Goal: Entertainment & Leisure: Consume media (video, audio)

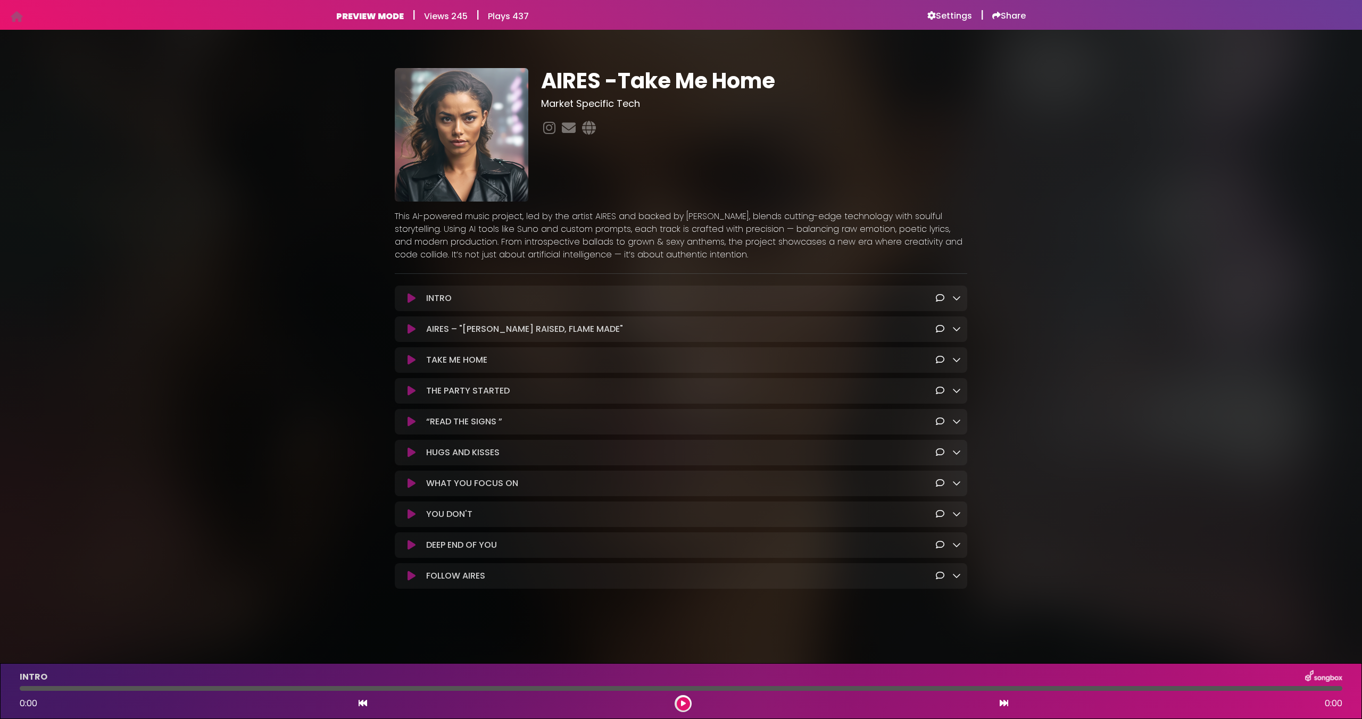
click at [412, 297] on icon at bounding box center [412, 298] width 8 height 11
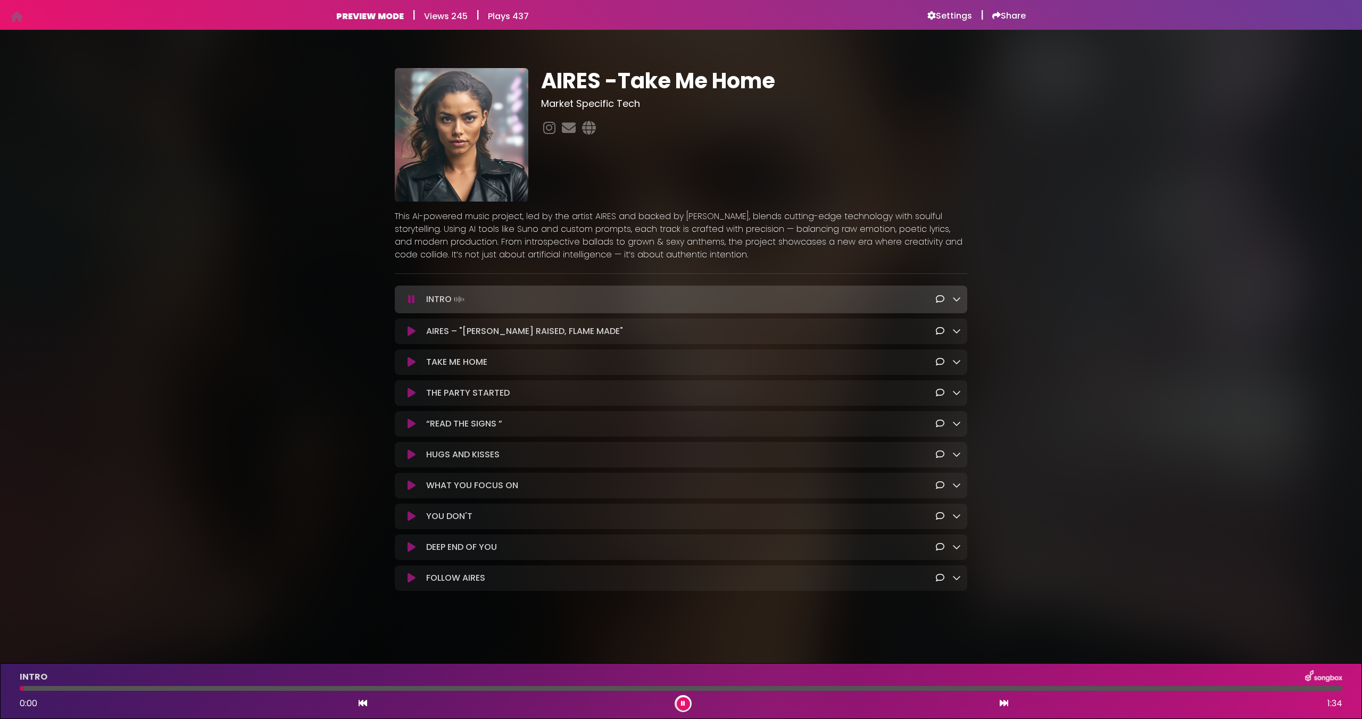
click at [412, 297] on icon at bounding box center [411, 299] width 7 height 11
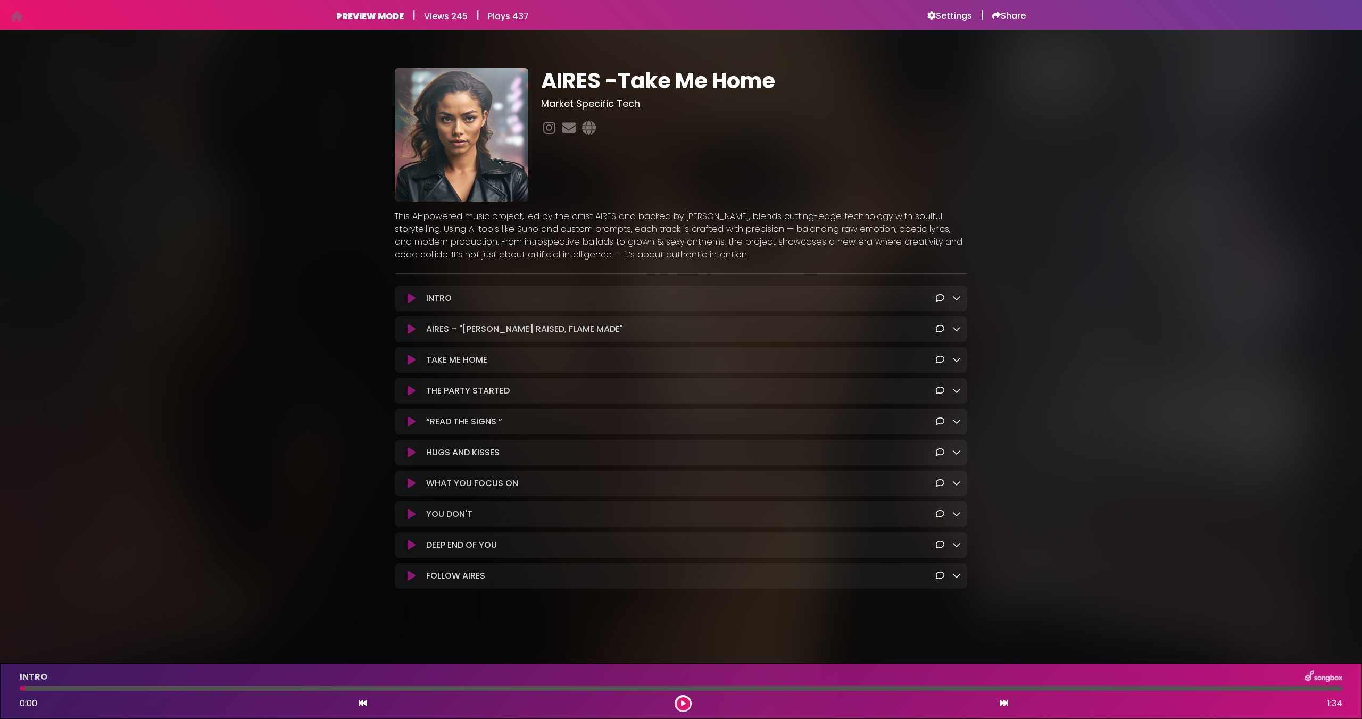
click at [412, 300] on icon at bounding box center [412, 298] width 8 height 11
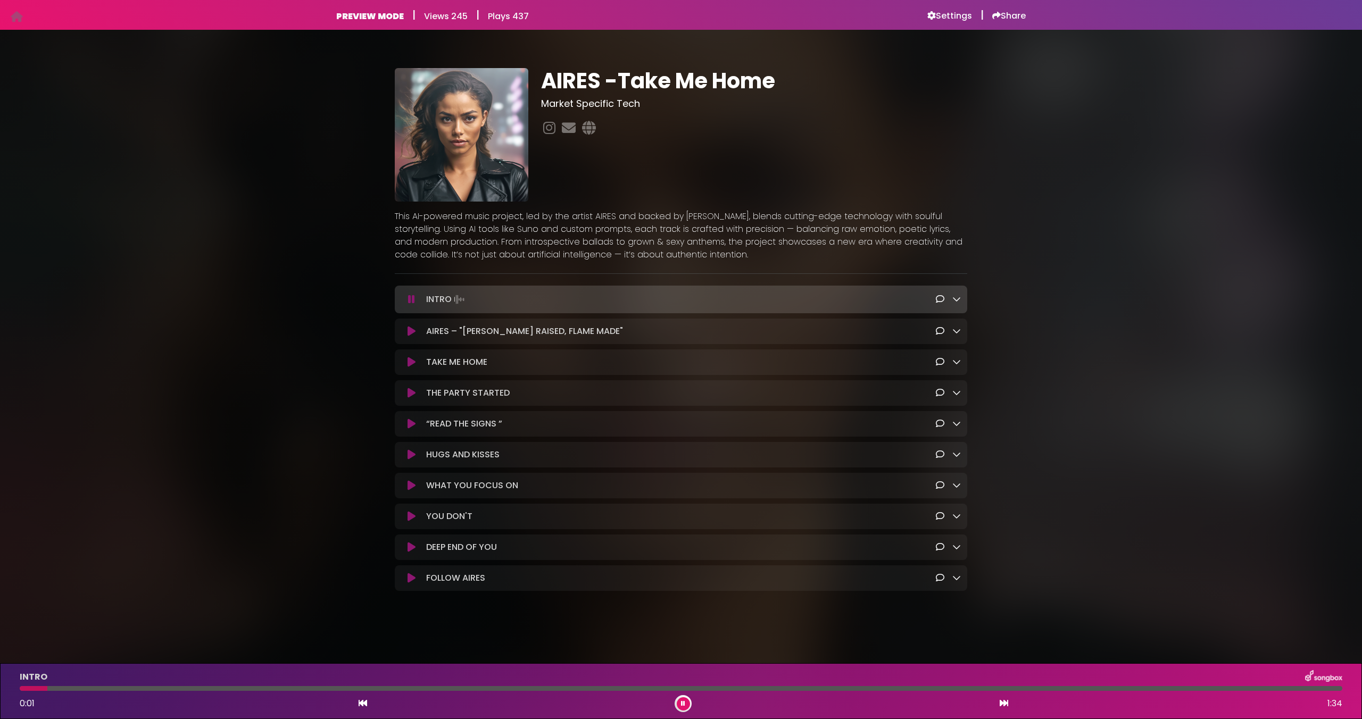
click at [412, 300] on icon at bounding box center [411, 299] width 7 height 11
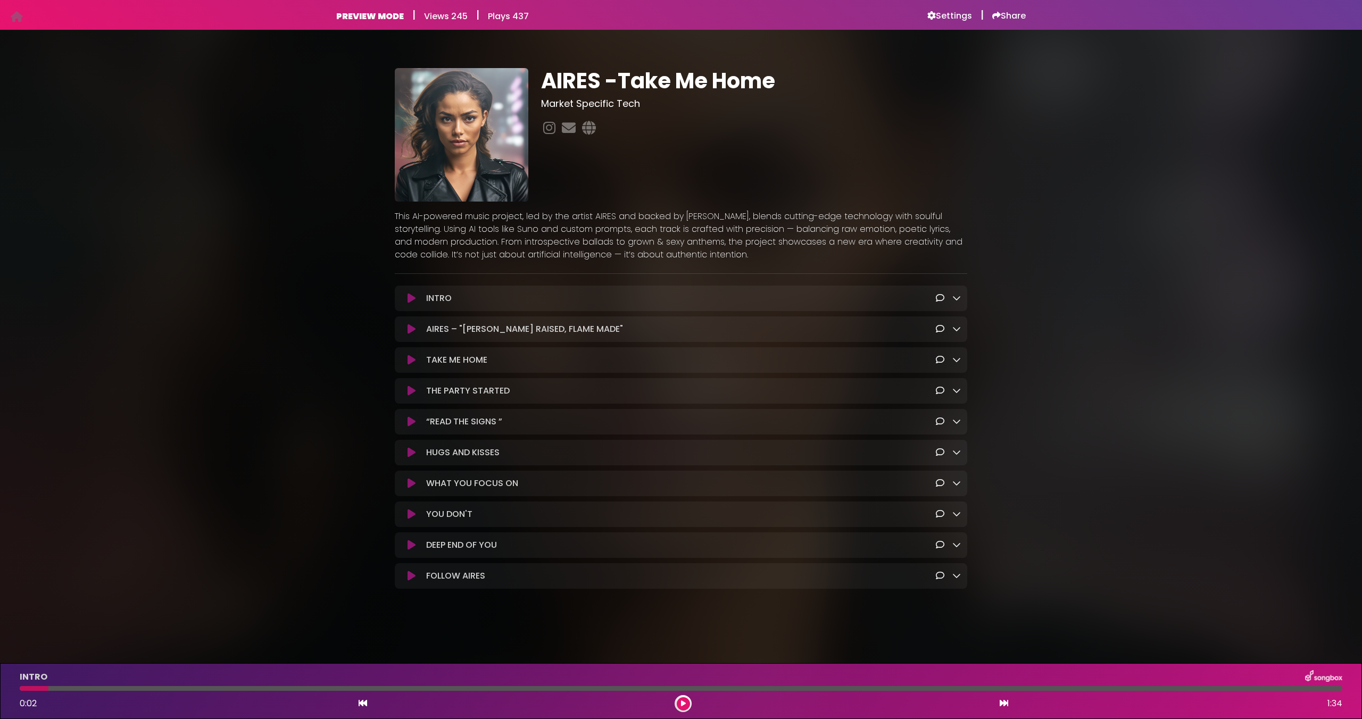
click at [412, 300] on icon at bounding box center [412, 298] width 8 height 11
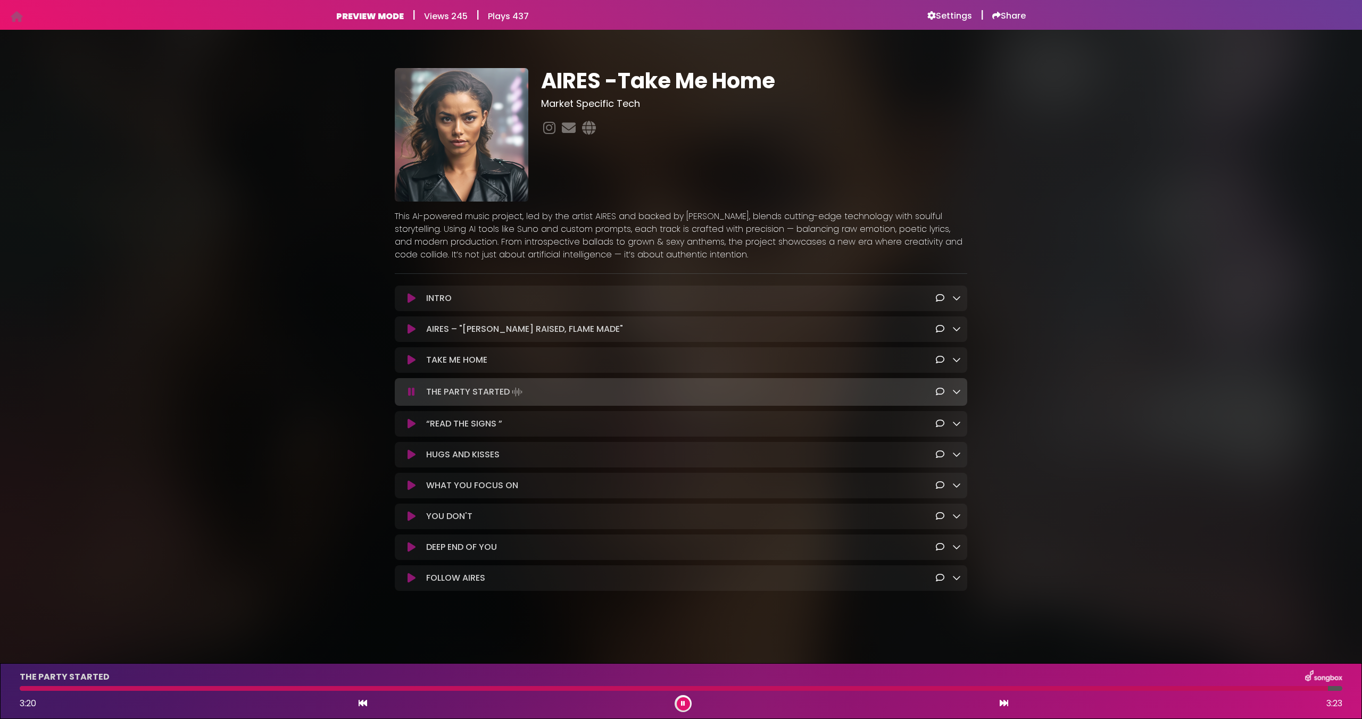
click at [685, 703] on button at bounding box center [683, 704] width 13 height 13
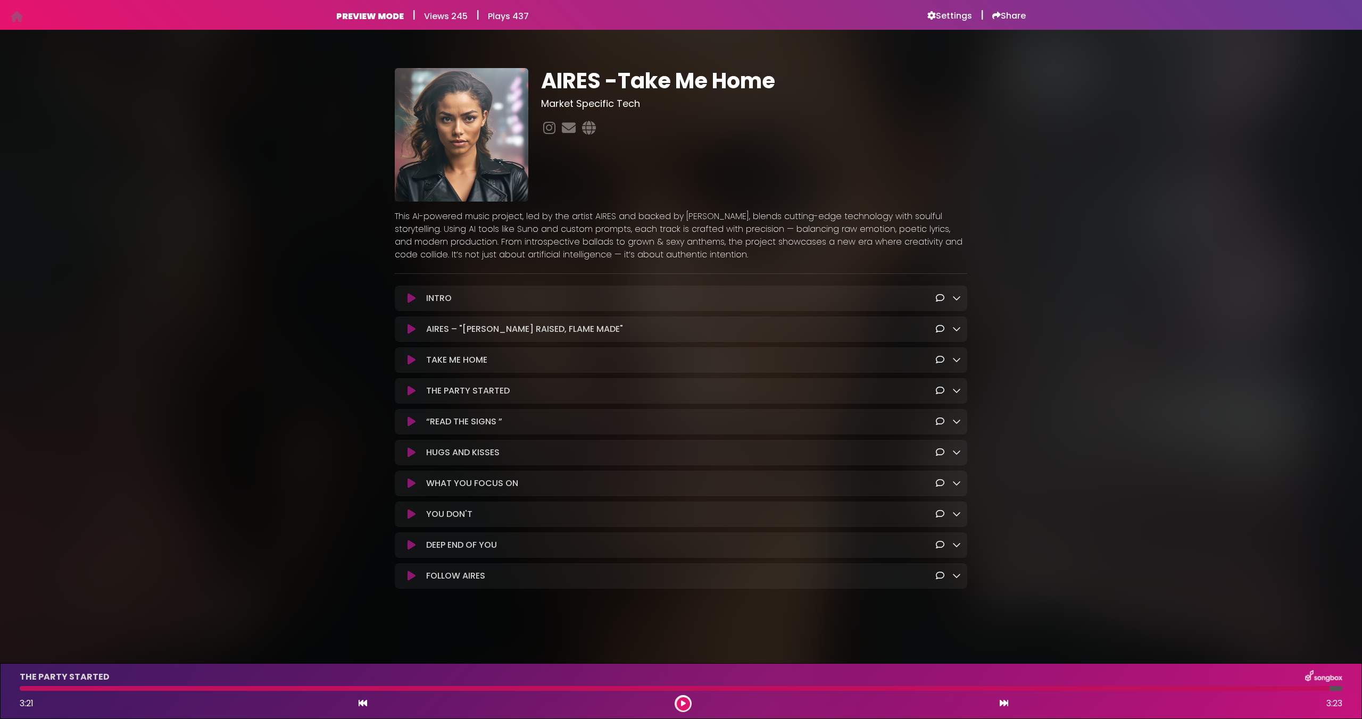
click at [406, 425] on button at bounding box center [411, 422] width 21 height 11
click at [401, 417] on button at bounding box center [411, 422] width 21 height 11
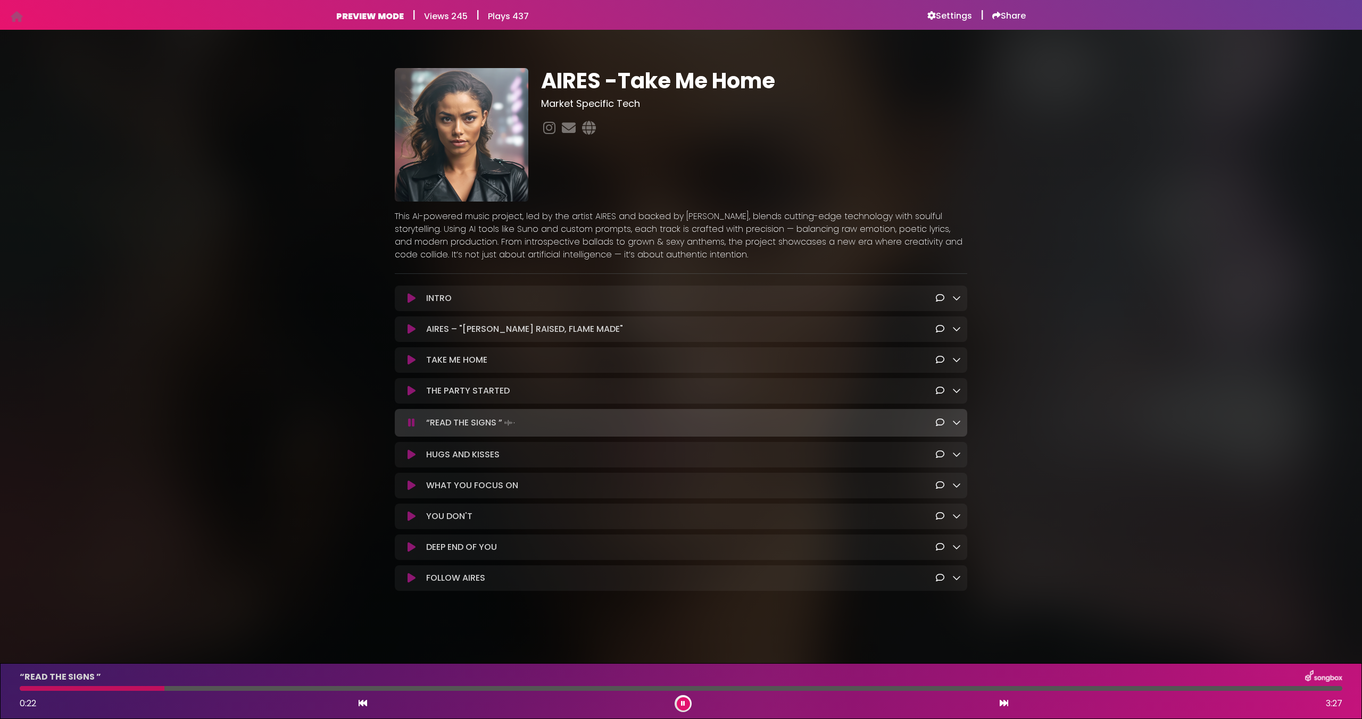
click at [679, 702] on button at bounding box center [683, 704] width 13 height 13
